Goal: Task Accomplishment & Management: Manage account settings

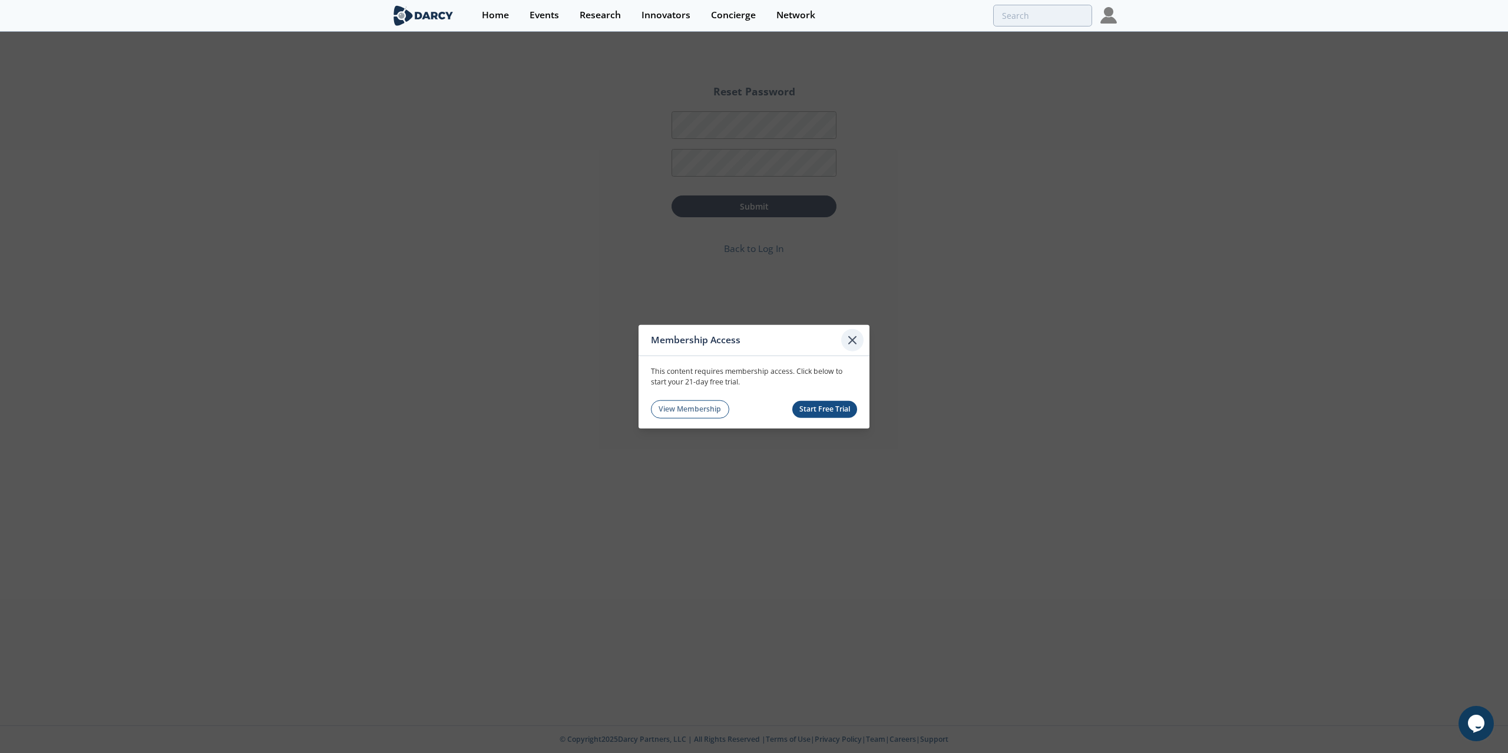
click at [857, 340] on icon at bounding box center [852, 340] width 14 height 14
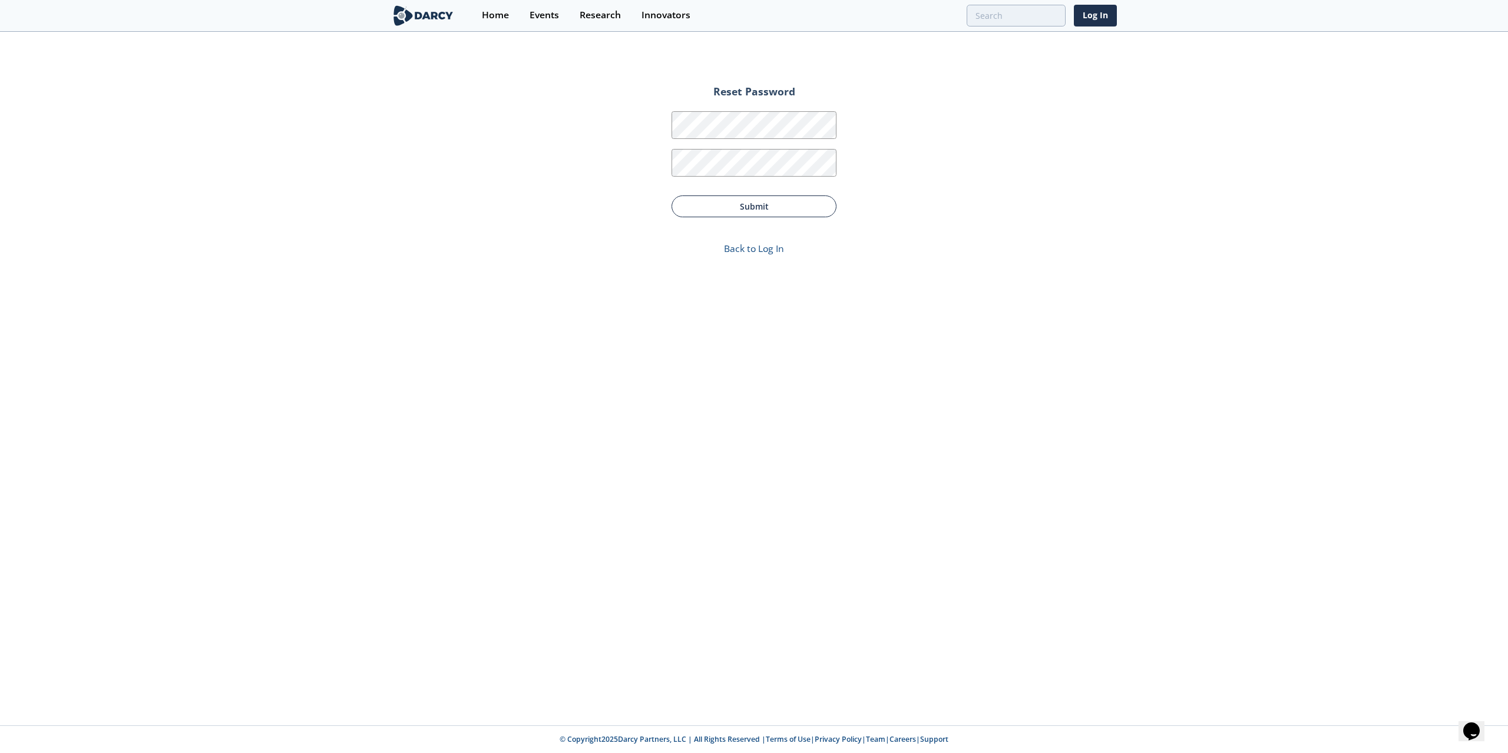
click at [746, 206] on button "Submit" at bounding box center [753, 207] width 165 height 22
